Goal: Manage account settings

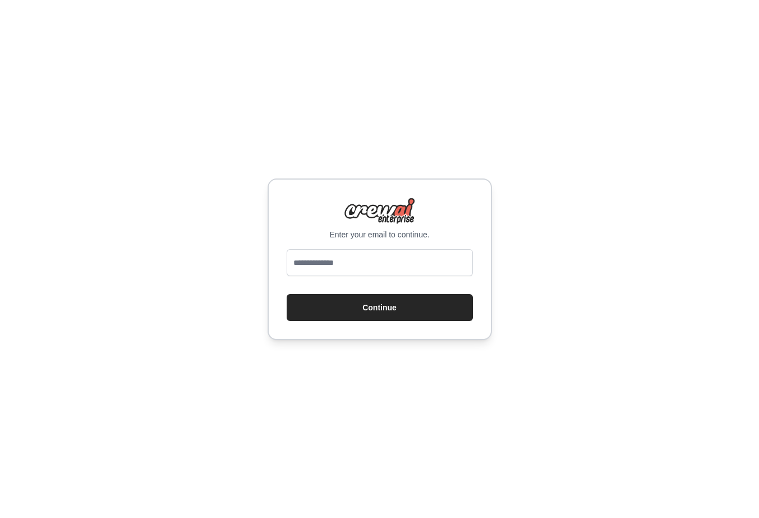
click at [433, 241] on div "Enter your email to continue. Continue" at bounding box center [380, 259] width 224 height 162
click at [407, 259] on input "email" at bounding box center [380, 262] width 186 height 27
type input "**********"
click at [401, 305] on button "Continue" at bounding box center [380, 307] width 186 height 27
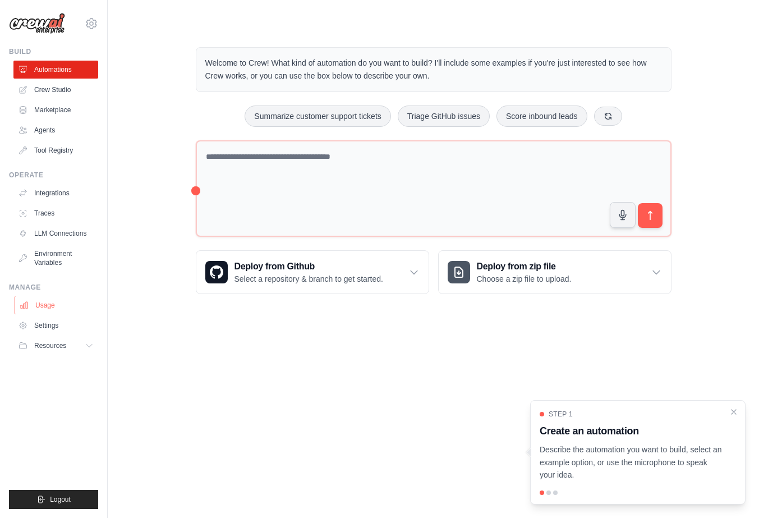
click at [58, 302] on link "Usage" at bounding box center [57, 305] width 85 height 18
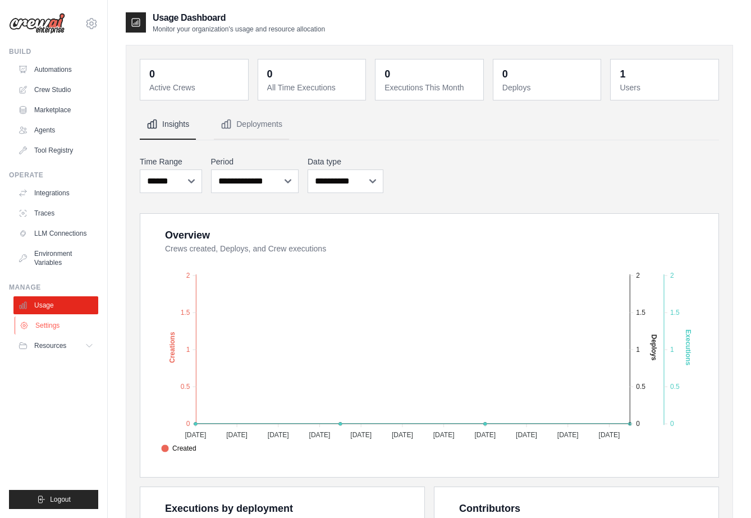
click at [58, 324] on link "Settings" at bounding box center [57, 325] width 85 height 18
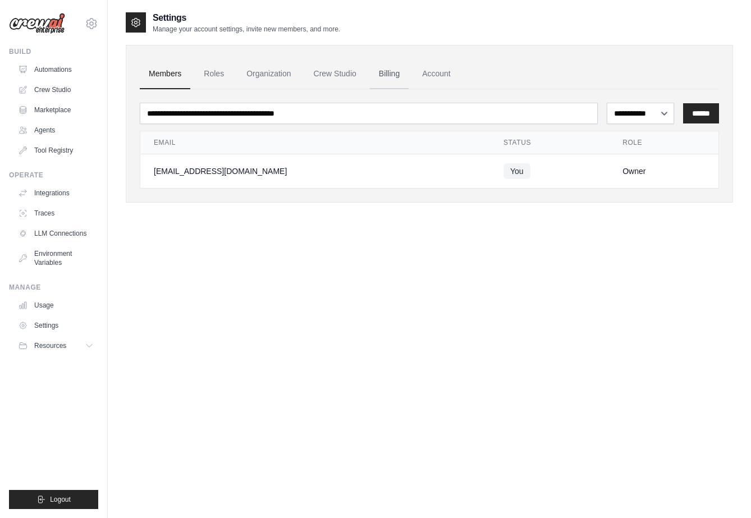
click at [391, 68] on link "Billing" at bounding box center [389, 74] width 39 height 30
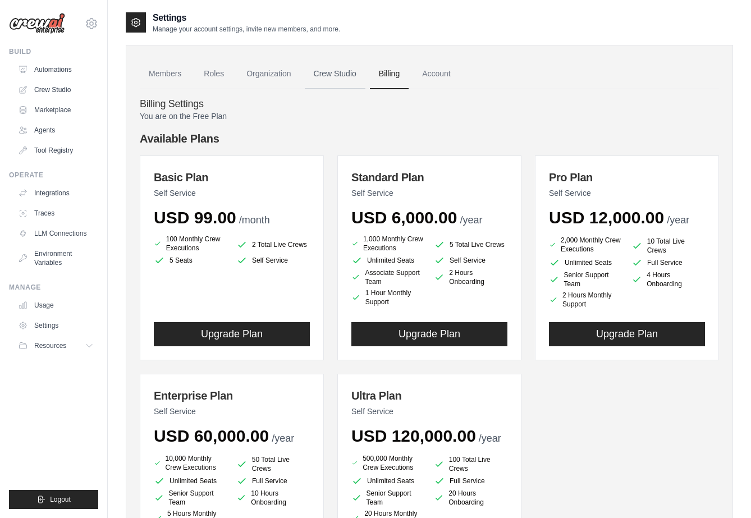
click at [325, 69] on link "Crew Studio" at bounding box center [335, 74] width 61 height 30
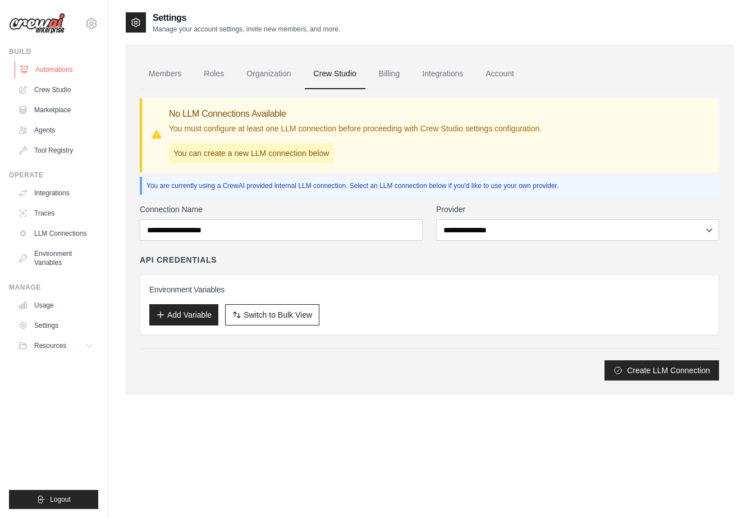
click at [44, 68] on link "Automations" at bounding box center [57, 70] width 85 height 18
